Goal: Transaction & Acquisition: Book appointment/travel/reservation

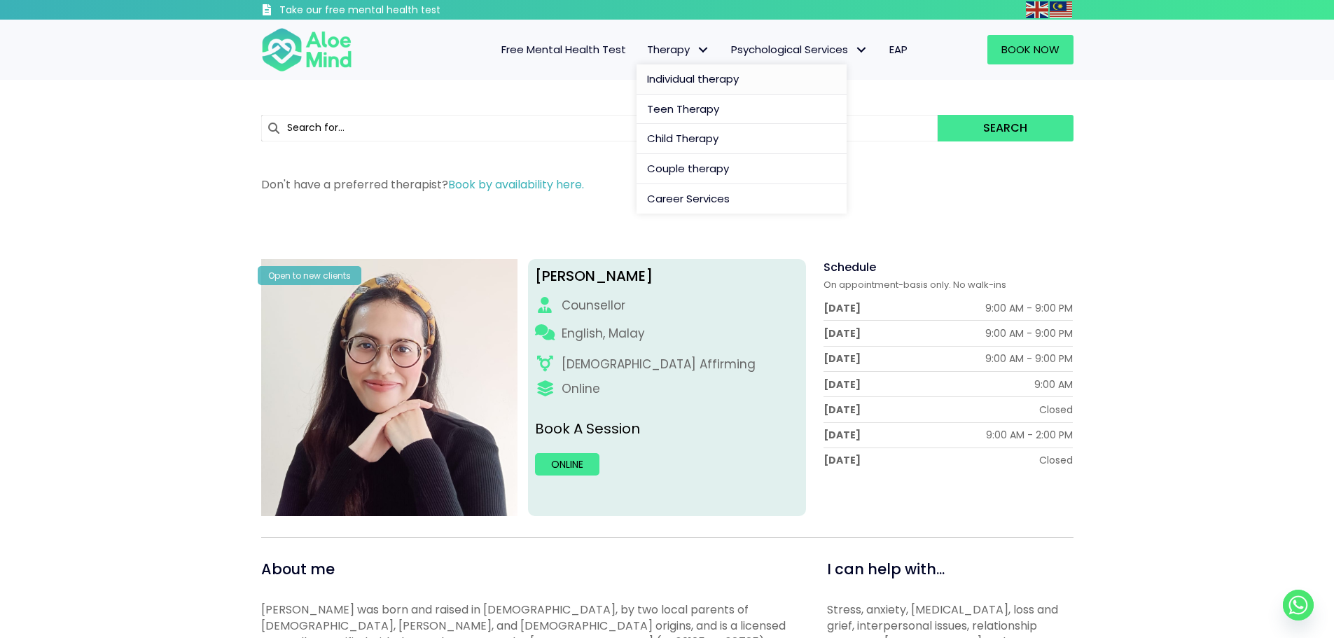
click at [695, 83] on span "Individual therapy" at bounding box center [693, 78] width 92 height 15
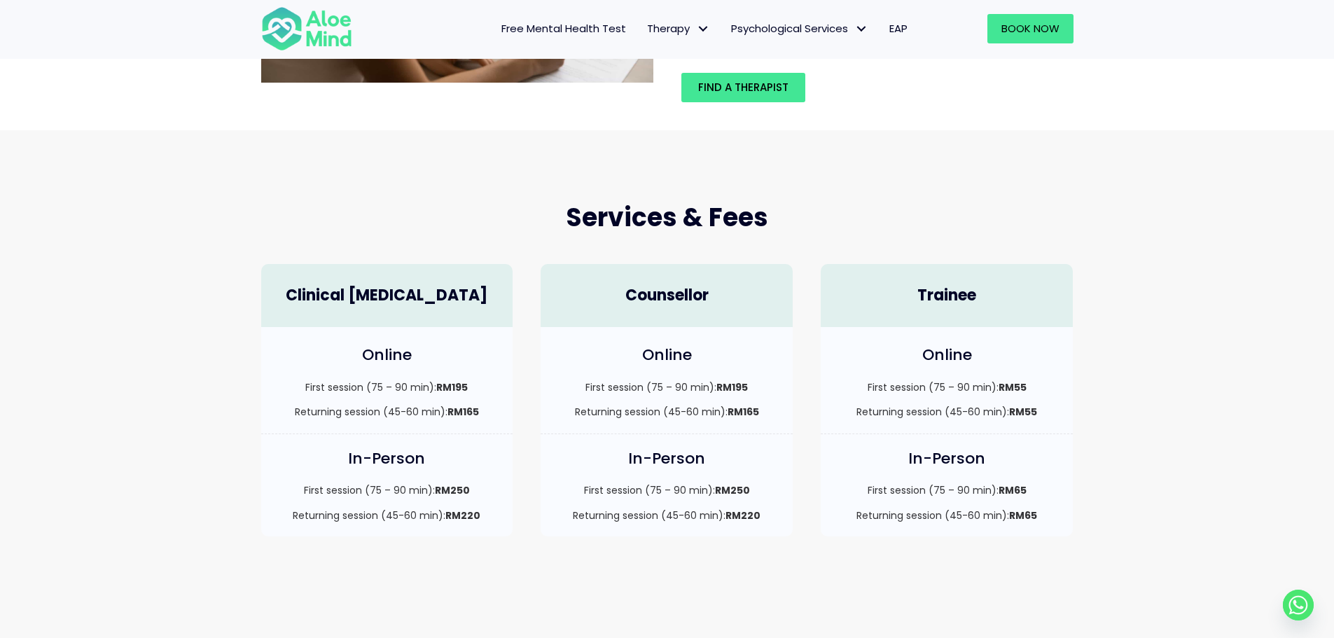
scroll to position [280, 0]
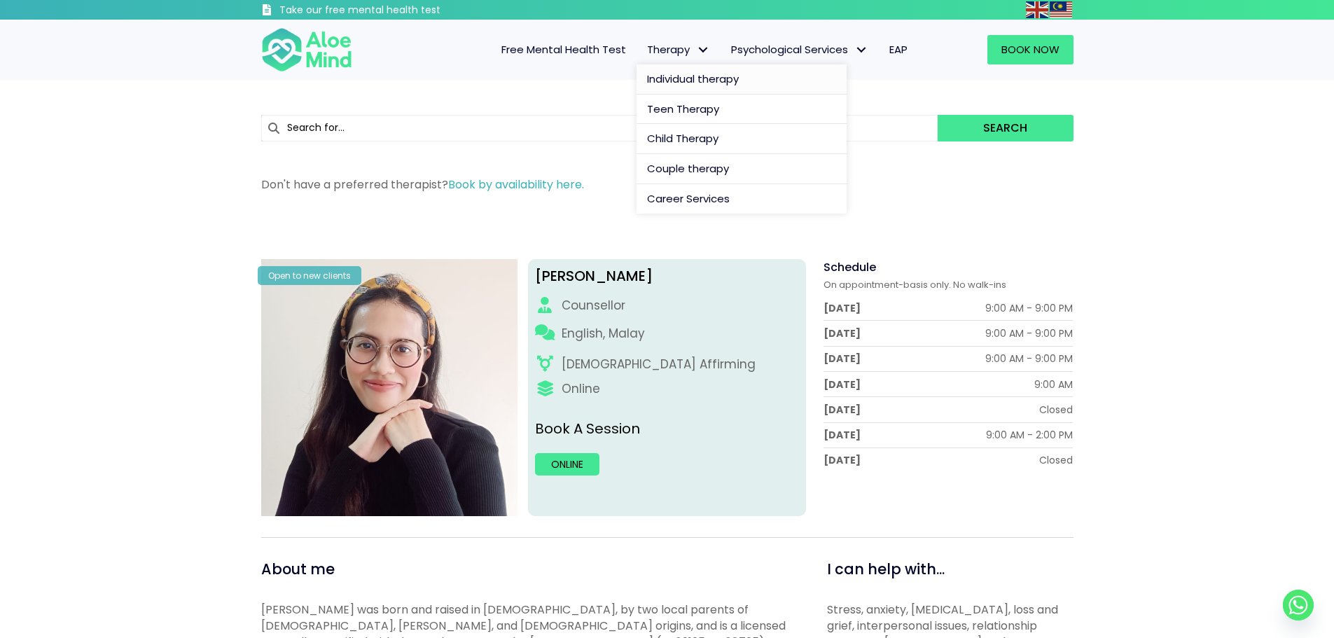
click at [700, 74] on span "Individual therapy" at bounding box center [693, 78] width 92 height 15
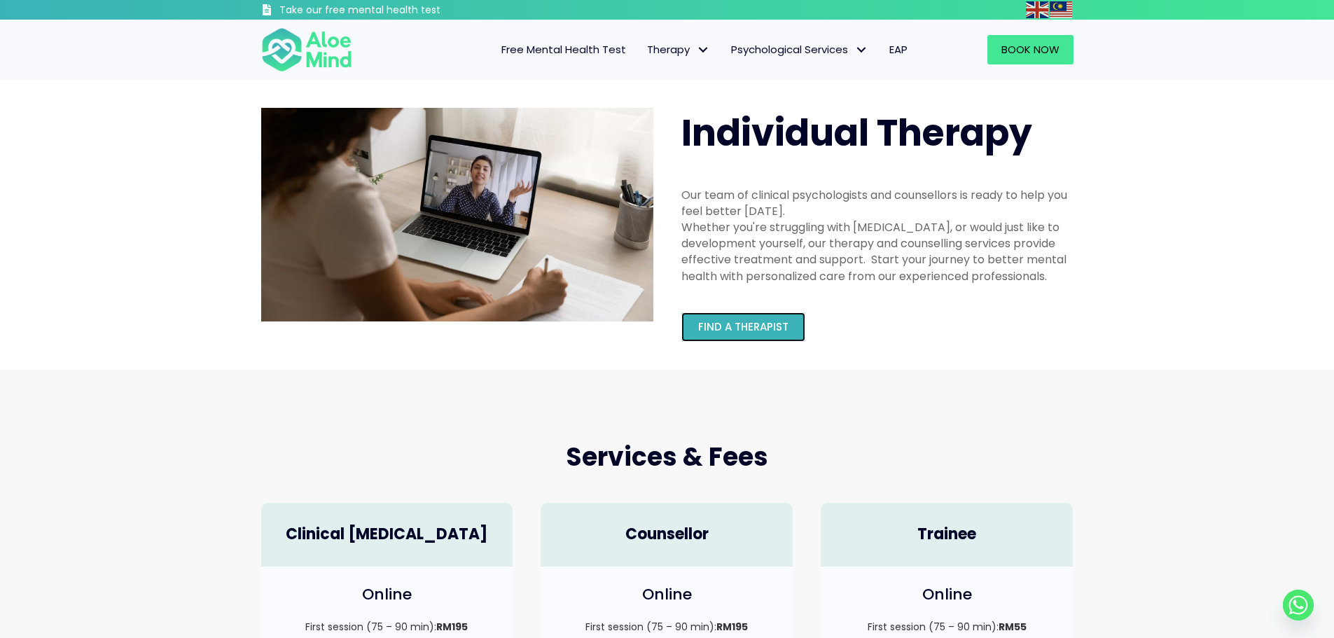
click at [742, 321] on span "Find a therapist" at bounding box center [743, 326] width 90 height 15
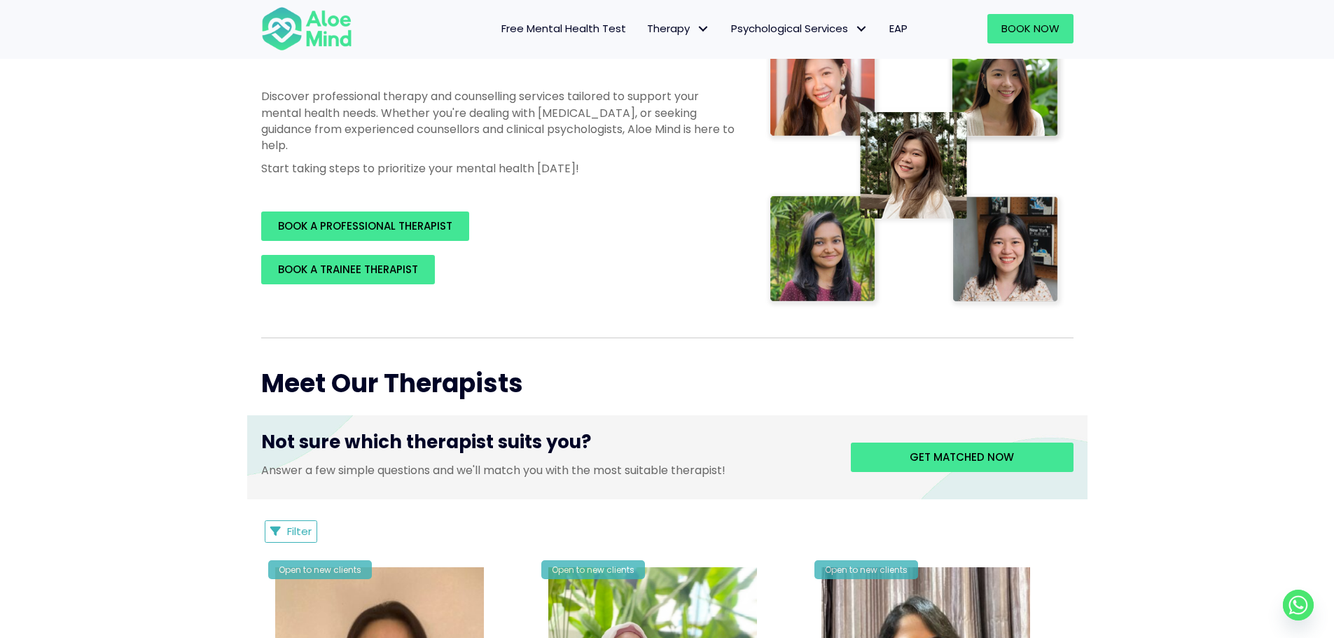
scroll to position [280, 0]
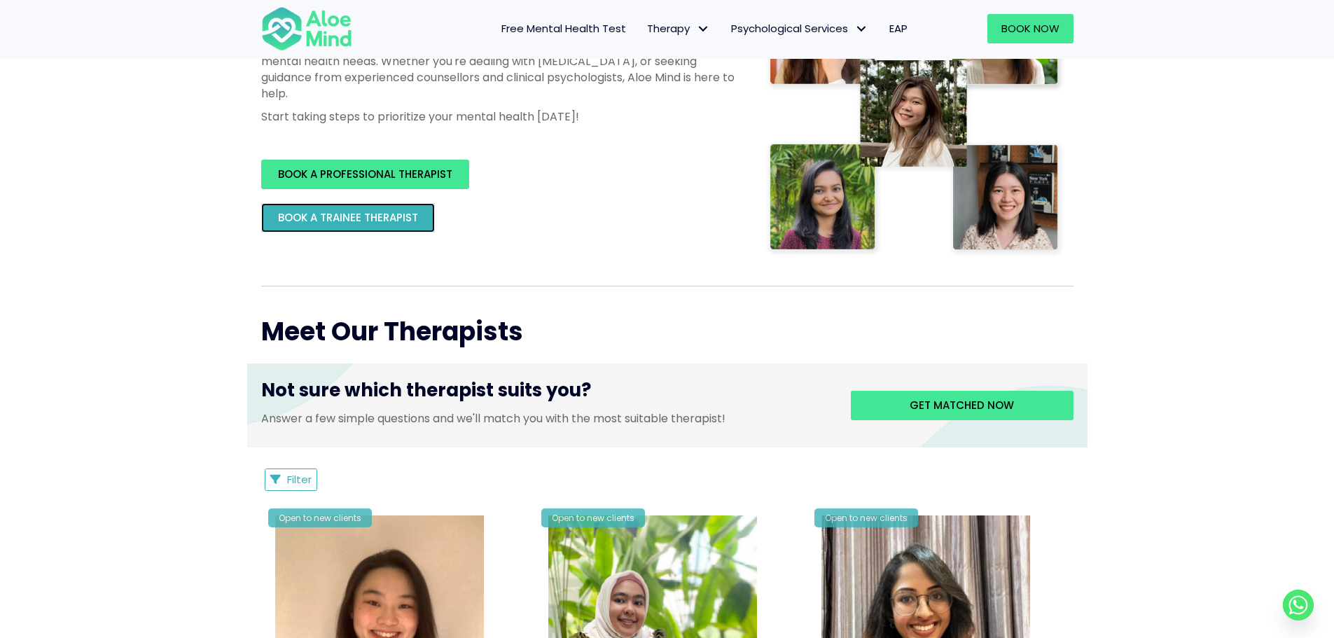
click at [387, 216] on span "BOOK A TRAINEE THERAPIST" at bounding box center [348, 217] width 140 height 15
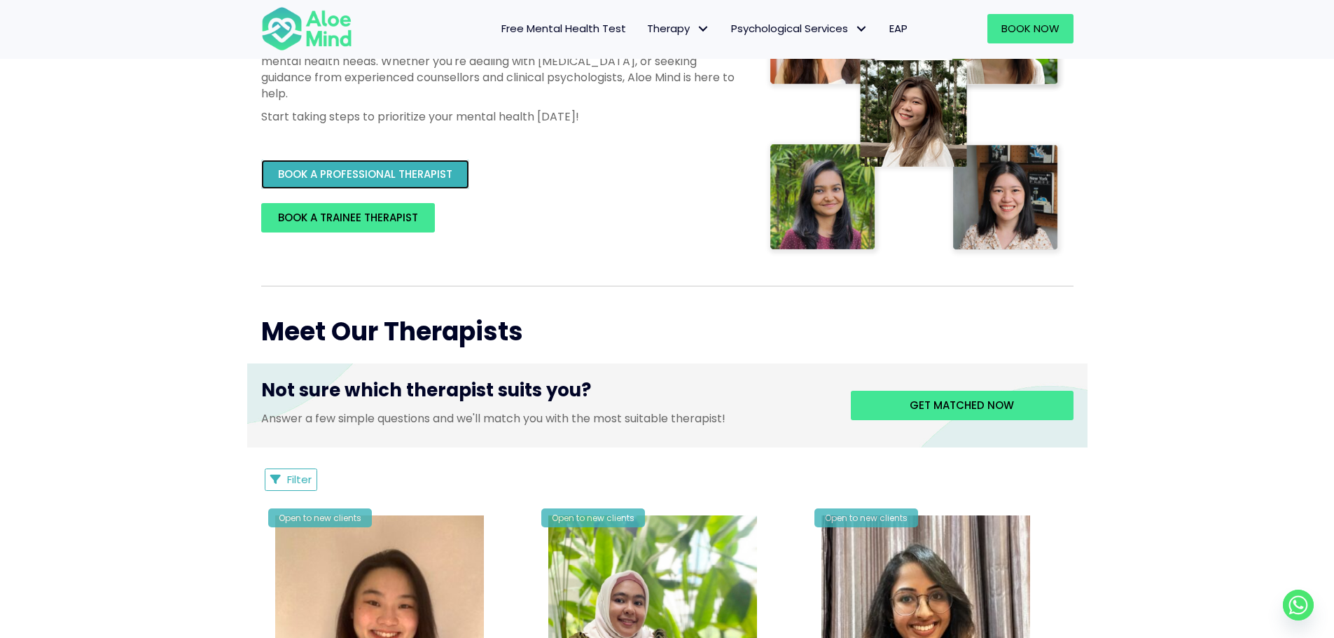
click at [417, 175] on span "BOOK A PROFESSIONAL THERAPIST" at bounding box center [365, 174] width 174 height 15
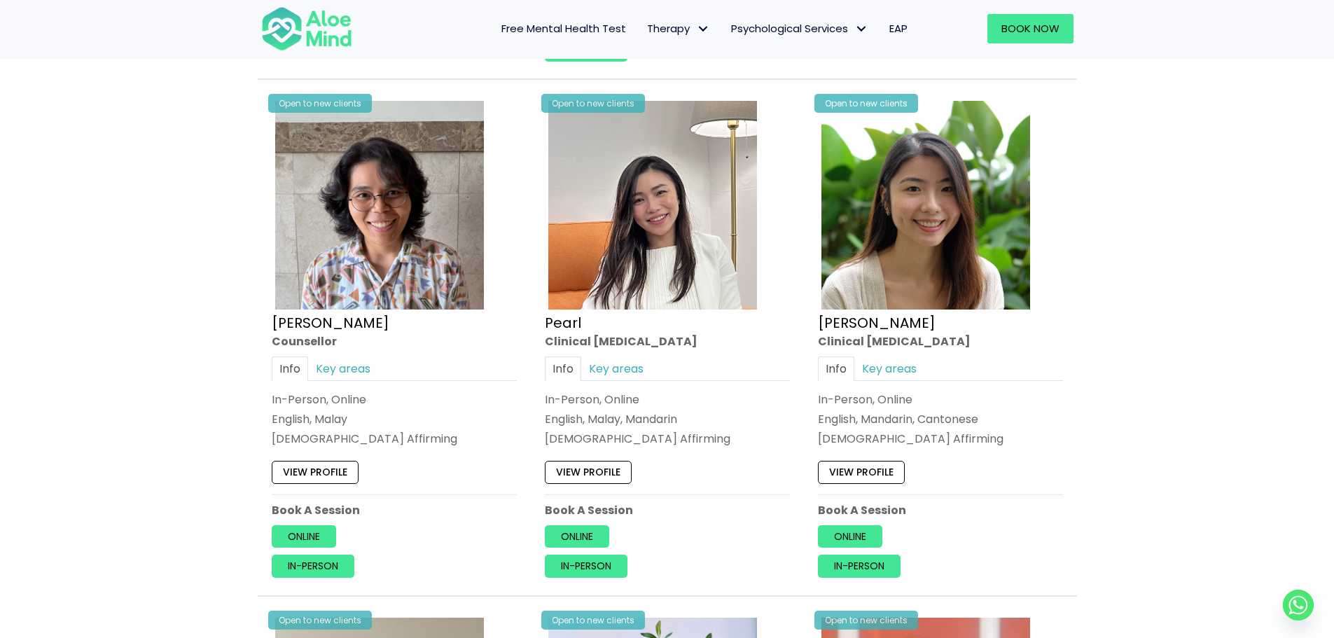
scroll to position [2802, 0]
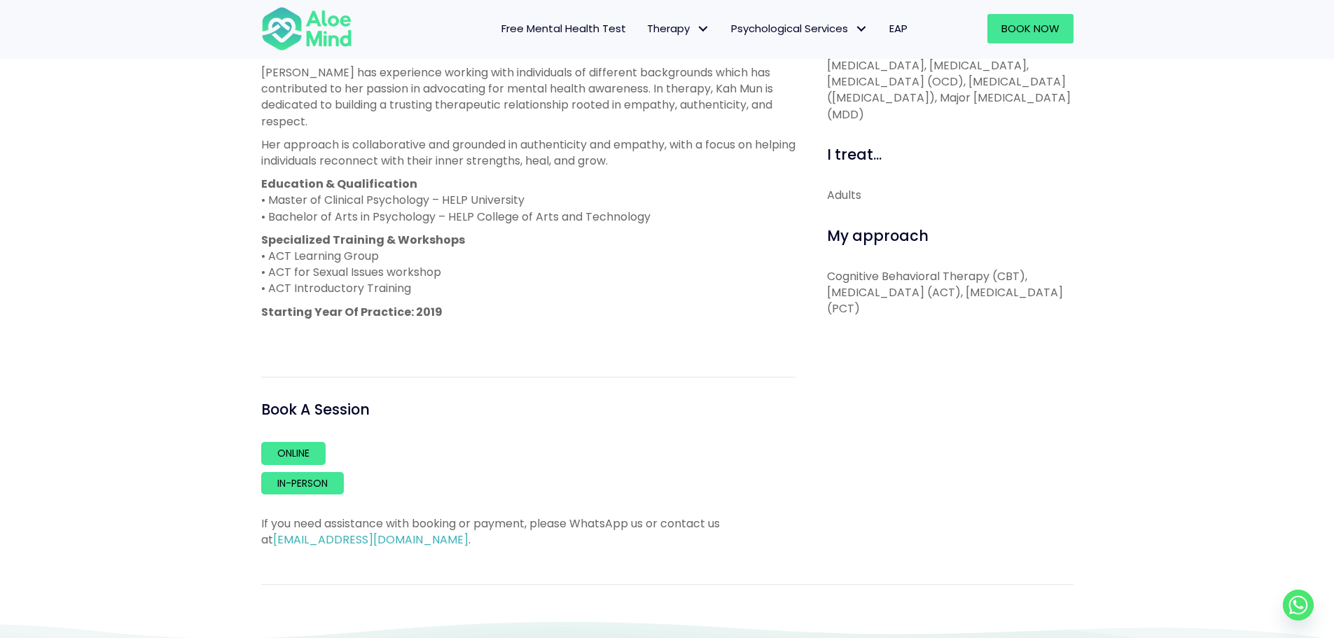
scroll to position [700, 0]
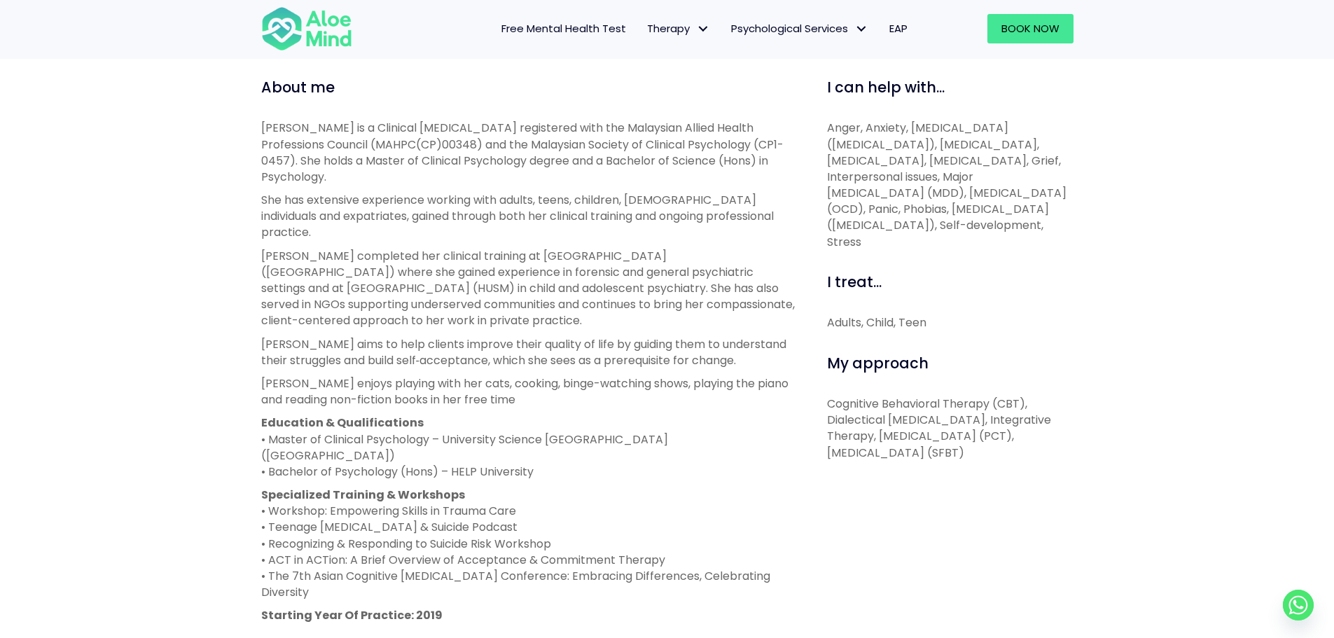
scroll to position [490, 0]
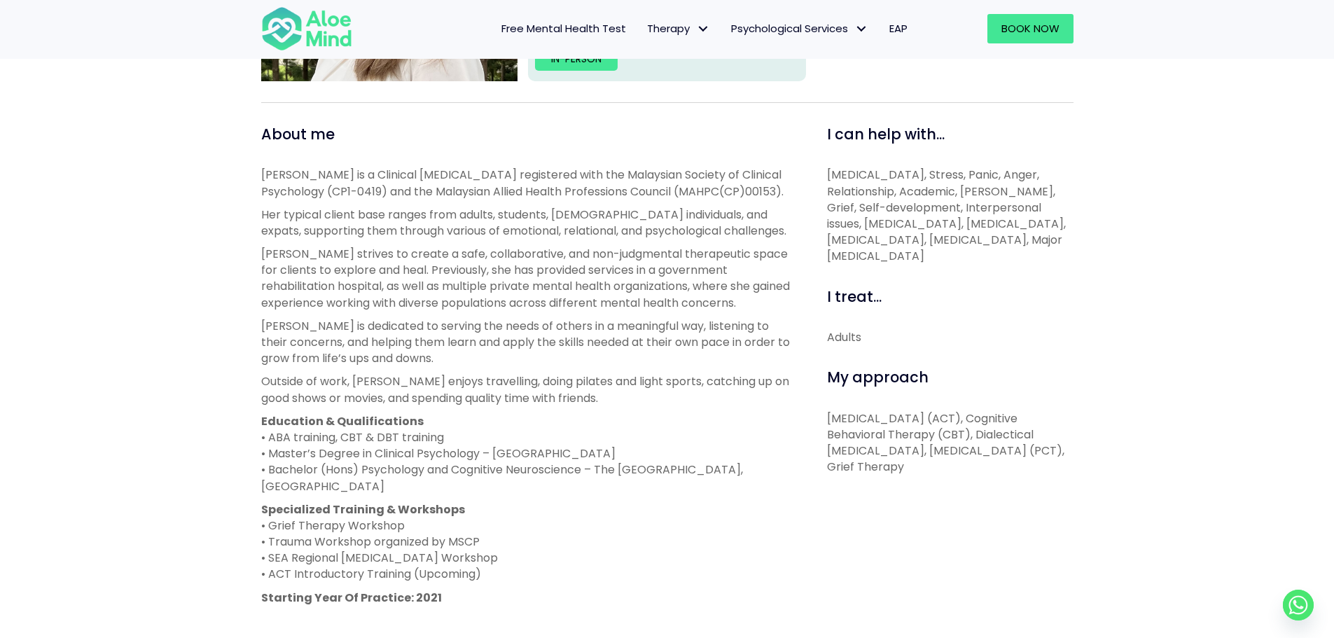
scroll to position [420, 0]
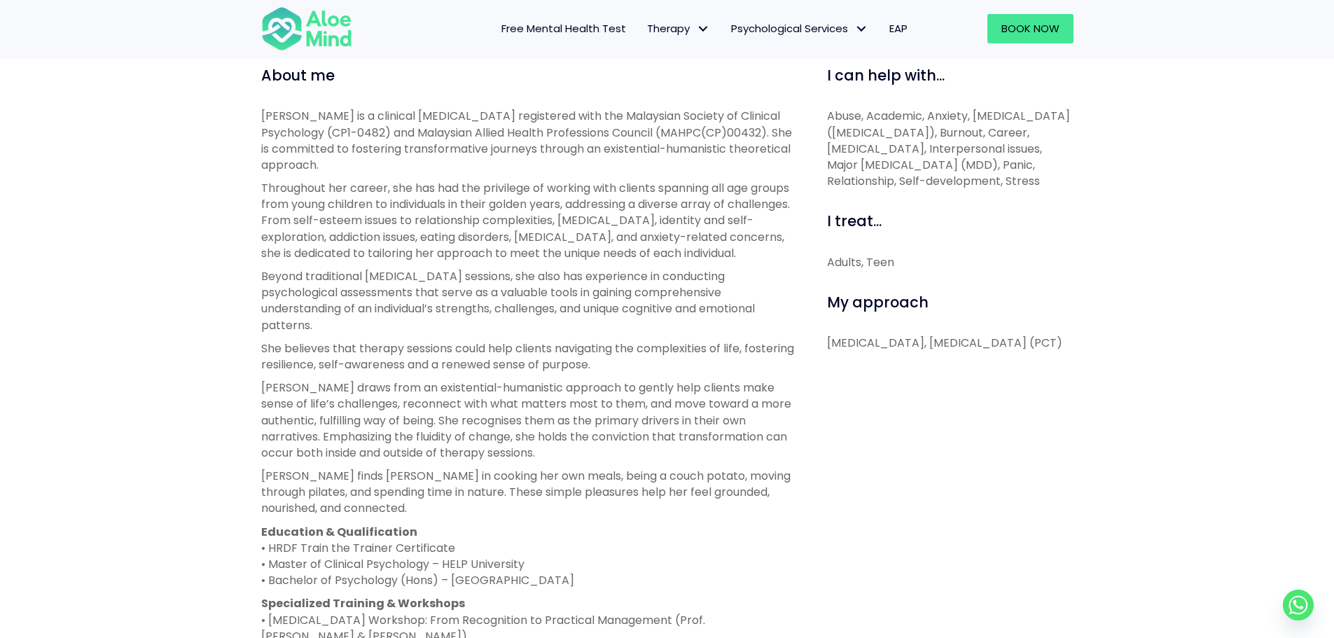
scroll to position [490, 0]
drag, startPoint x: 825, startPoint y: 345, endPoint x: 873, endPoint y: 363, distance: 51.2
click at [873, 363] on div "I can help with... Abuse, Academic, Anxiety, [MEDICAL_DATA] ([MEDICAL_DATA]), B…" at bounding box center [945, 506] width 278 height 879
copy p "[MEDICAL_DATA], [MEDICAL_DATA]"
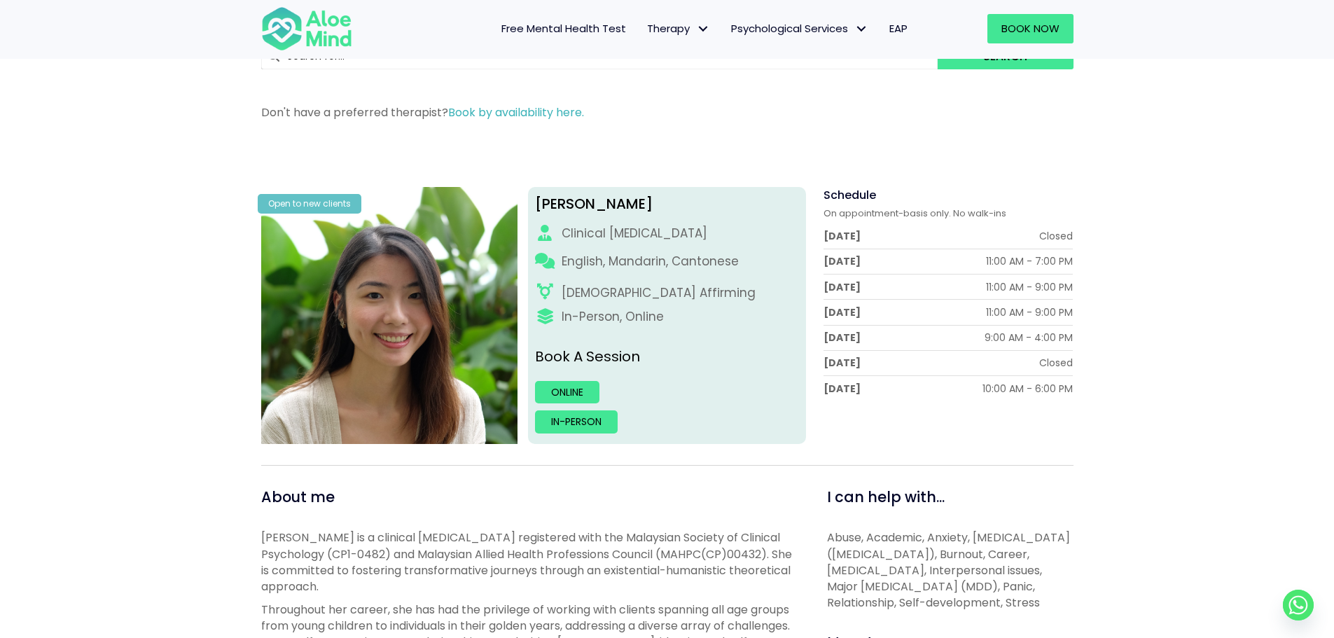
scroll to position [0, 0]
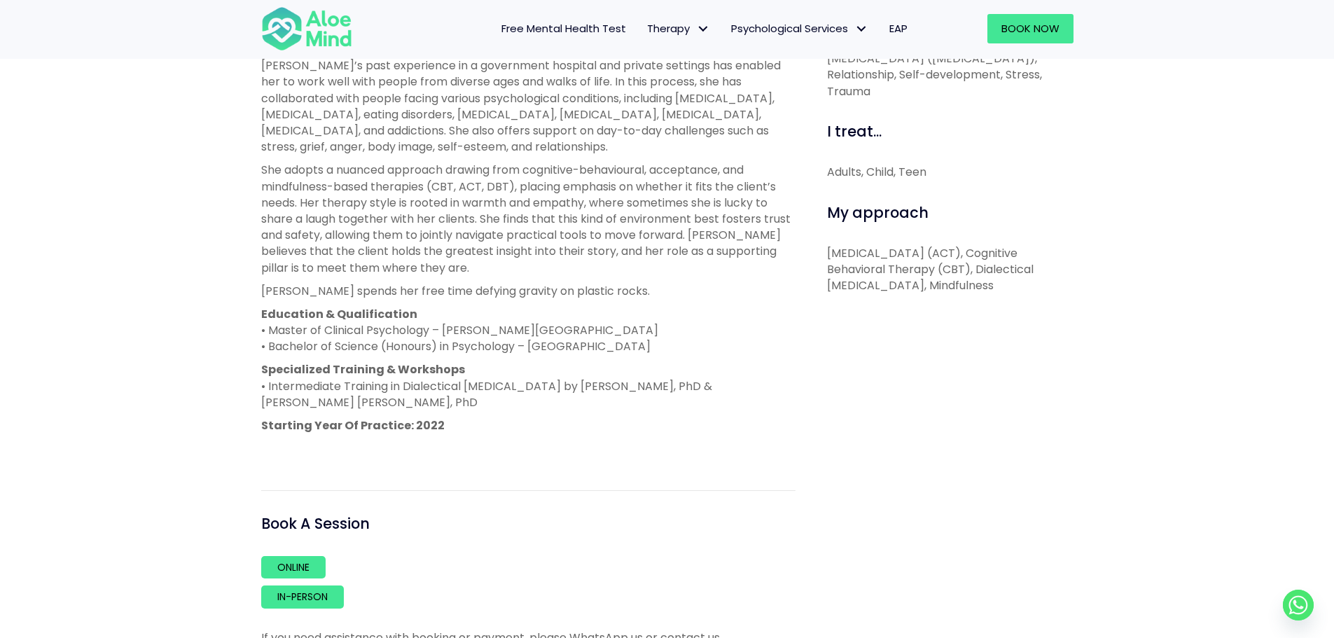
scroll to position [490, 0]
